Goal: Information Seeking & Learning: Find specific fact

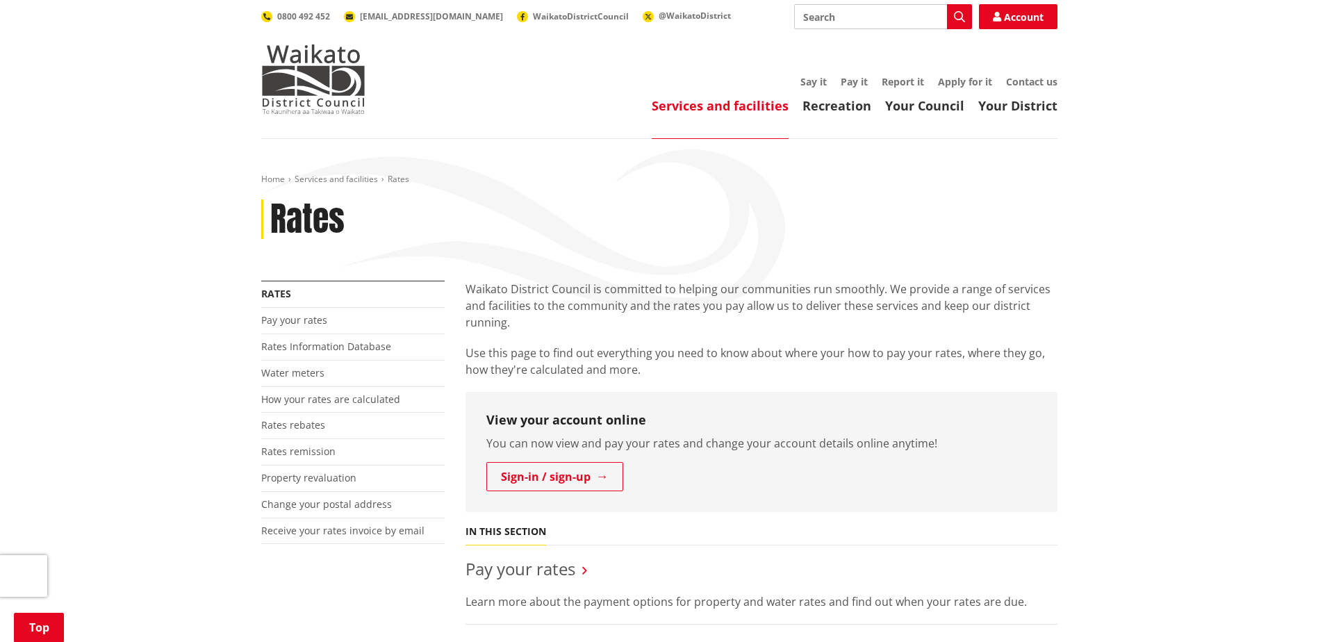
scroll to position [208, 0]
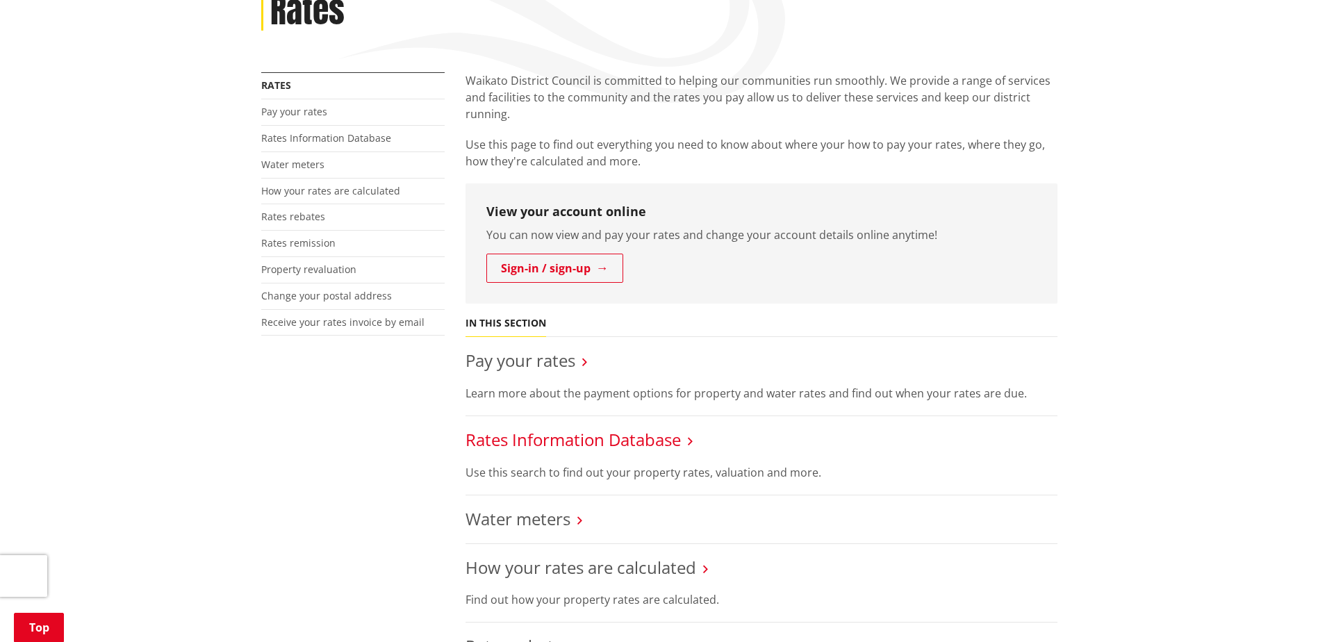
click at [523, 436] on link "Rates Information Database" at bounding box center [573, 439] width 215 height 23
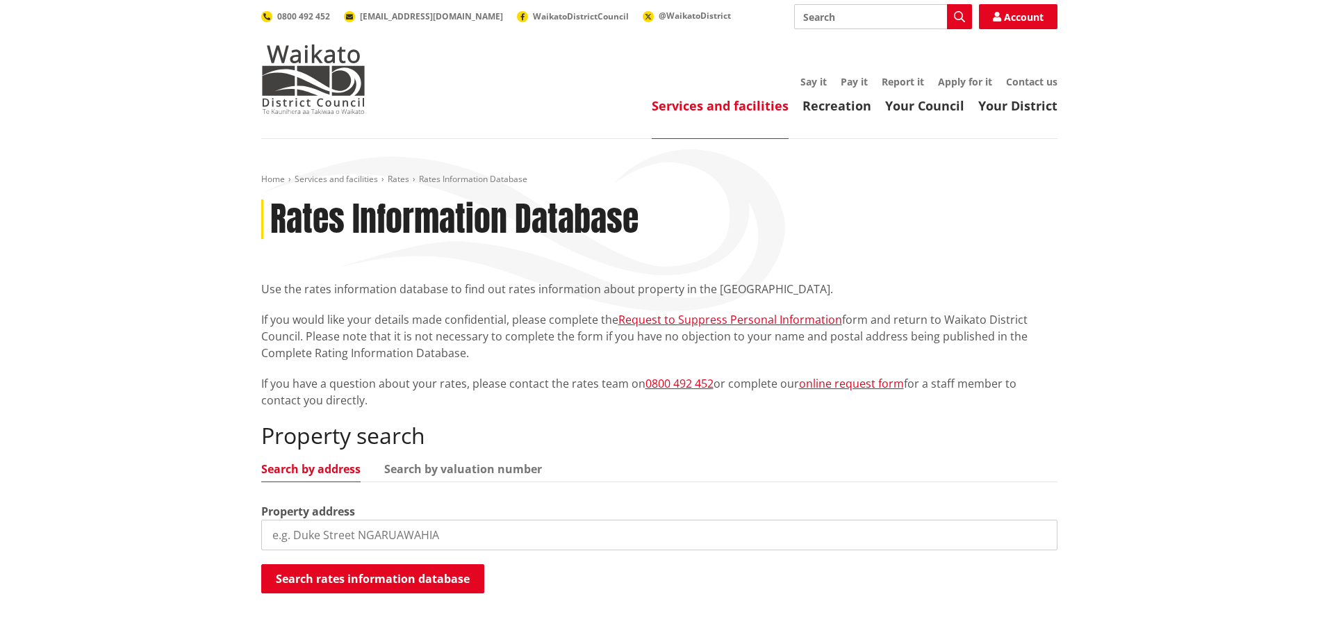
click at [329, 527] on input "search" at bounding box center [659, 535] width 796 height 31
type input "5 coombes"
click at [334, 577] on button "Search rates information database" at bounding box center [372, 578] width 223 height 29
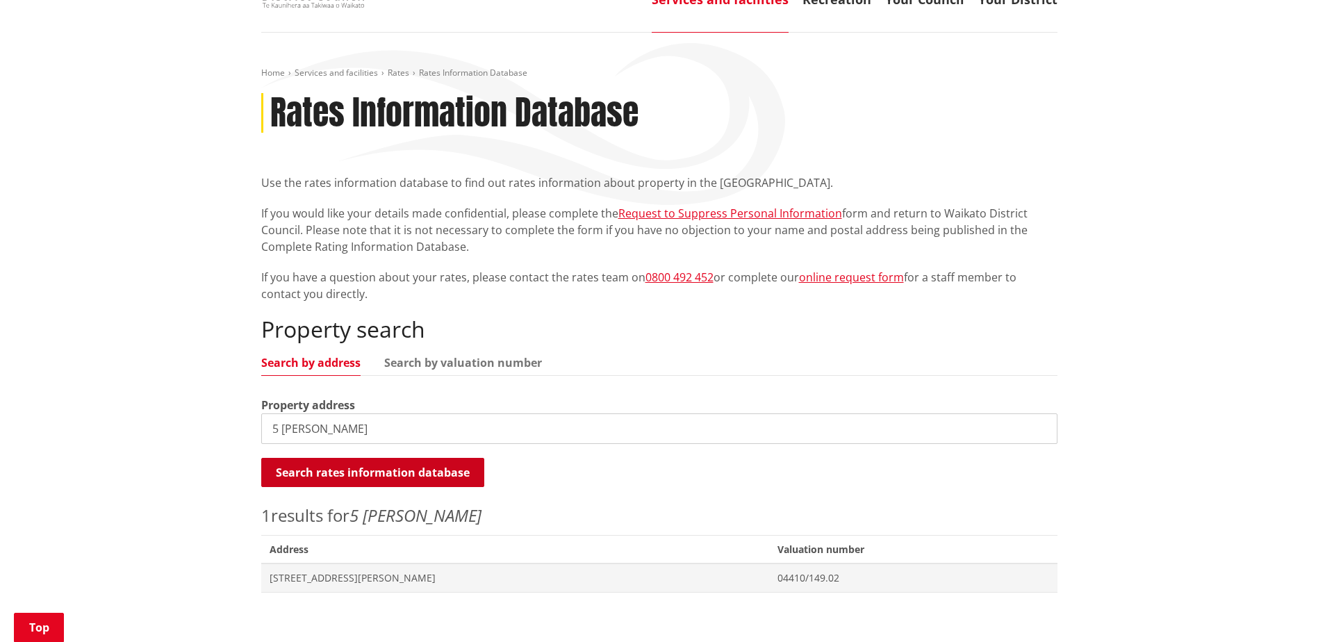
scroll to position [278, 0]
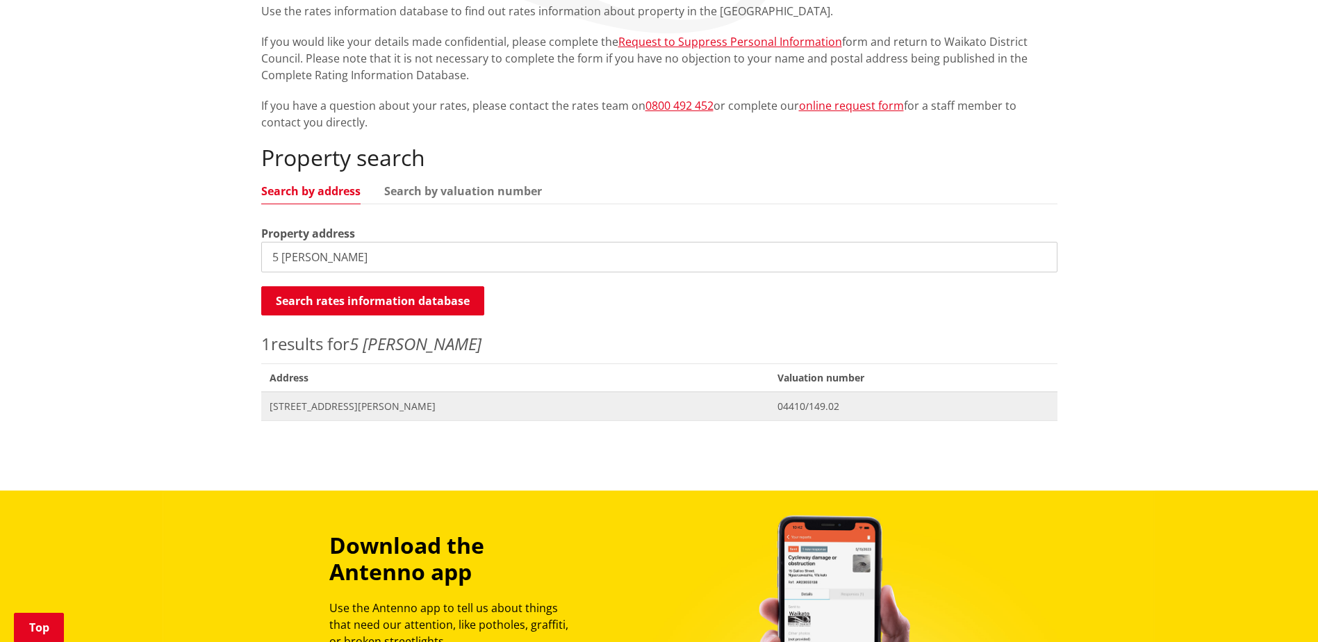
click at [318, 412] on span "[STREET_ADDRESS][PERSON_NAME]" at bounding box center [516, 407] width 492 height 14
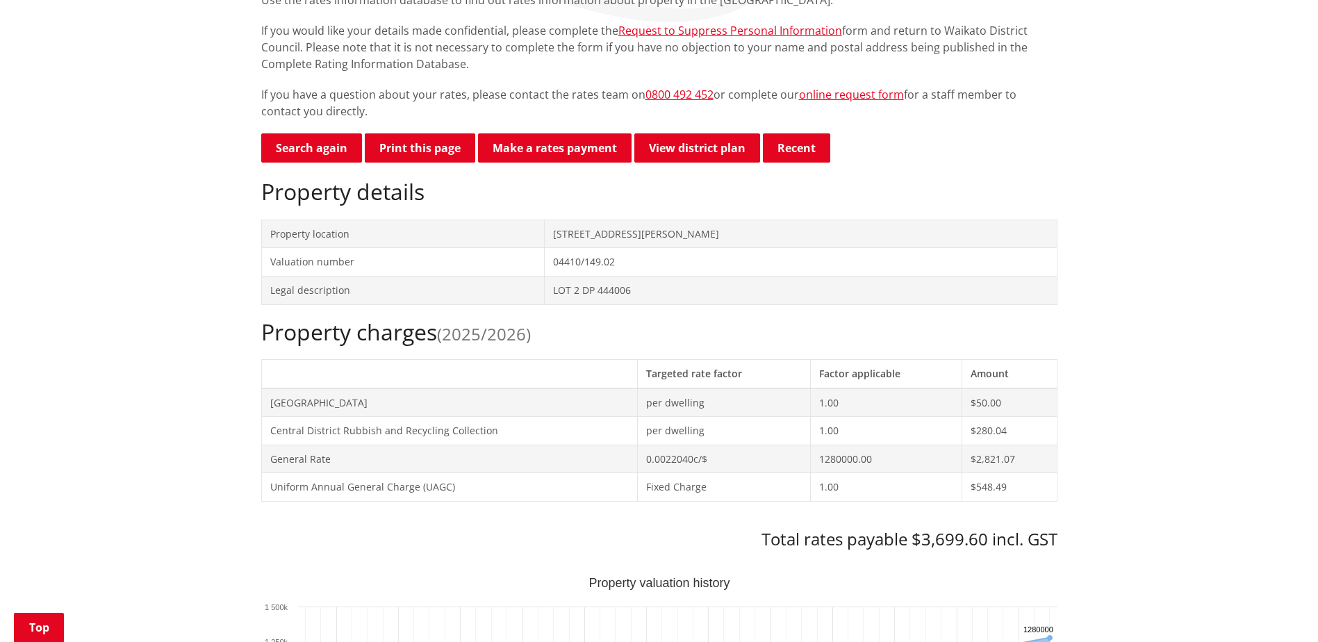
scroll to position [347, 0]
